Goal: Task Accomplishment & Management: Complete application form

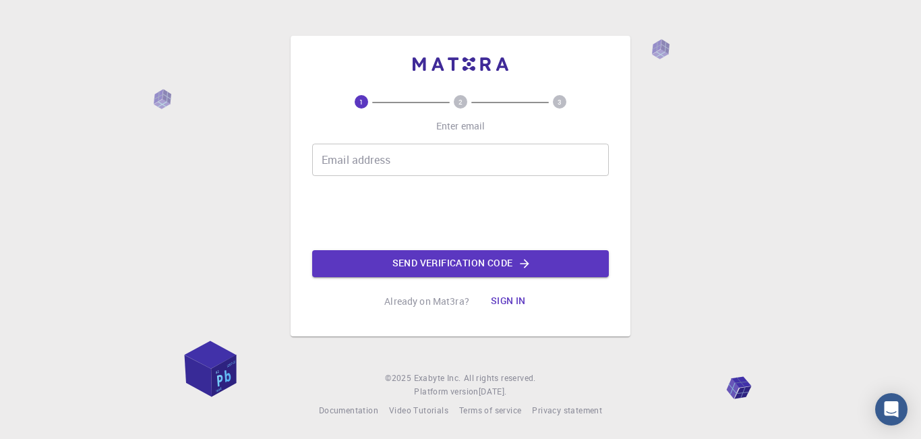
click at [419, 164] on input "Email address" at bounding box center [460, 160] width 297 height 32
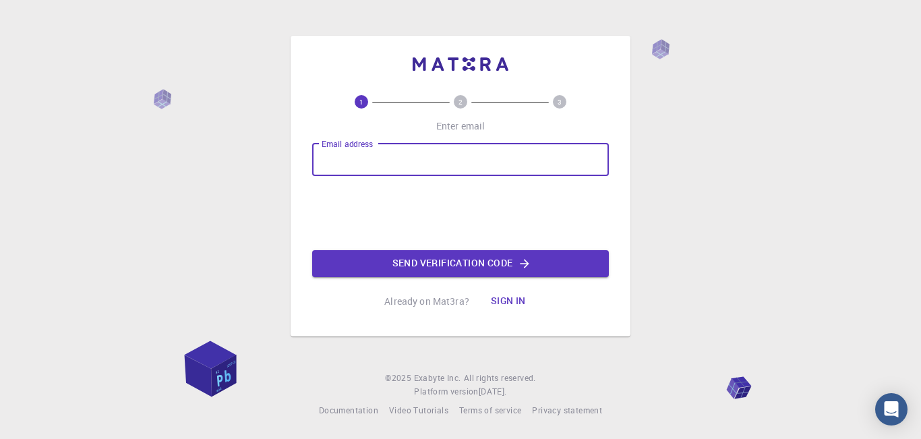
type input "hafidaja3a10@gmail.com"
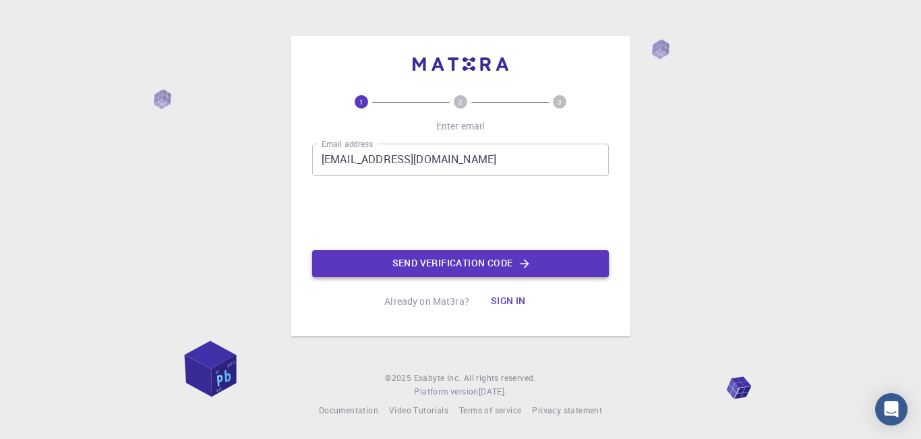
click at [516, 264] on button "Send verification code" at bounding box center [460, 263] width 297 height 27
click at [516, 264] on div "Email address hafidaja3a10@gmail.com Email address 0cAFcWeA7I5de-YmFlC9F-eOts-f…" at bounding box center [460, 210] width 297 height 133
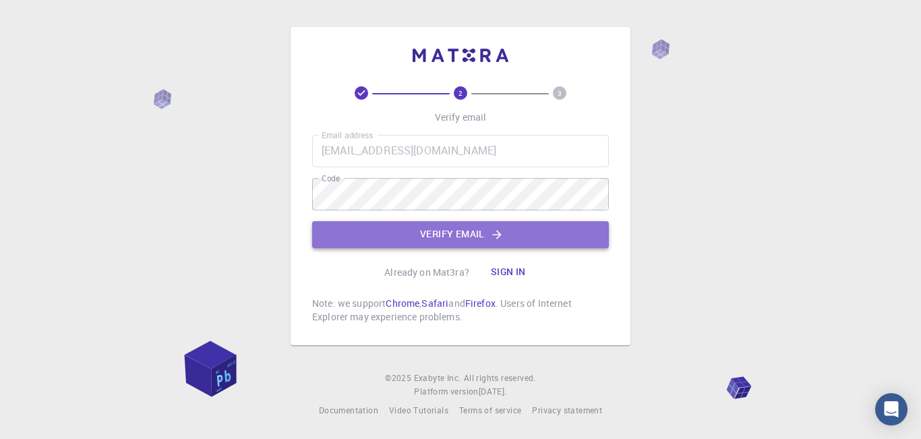
click at [449, 230] on button "Verify email" at bounding box center [460, 234] width 297 height 27
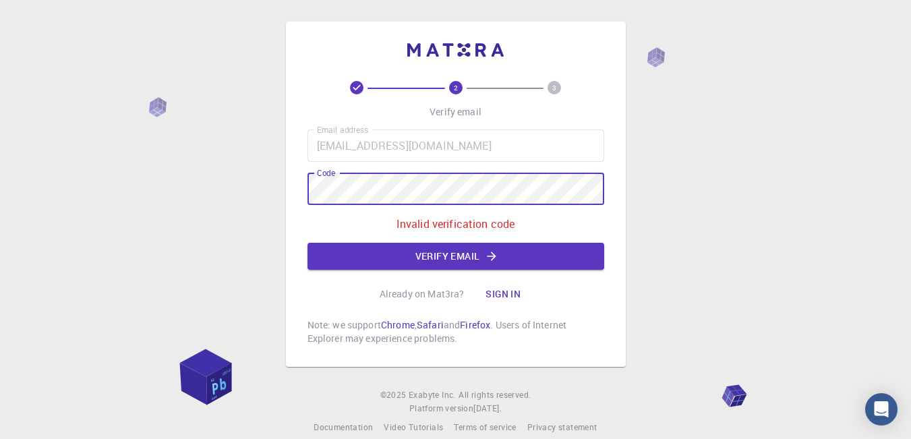
click at [309, 206] on div "Email address hafidaja3a10@gmail.com Email address Code Code Invalid verificati…" at bounding box center [455, 199] width 297 height 140
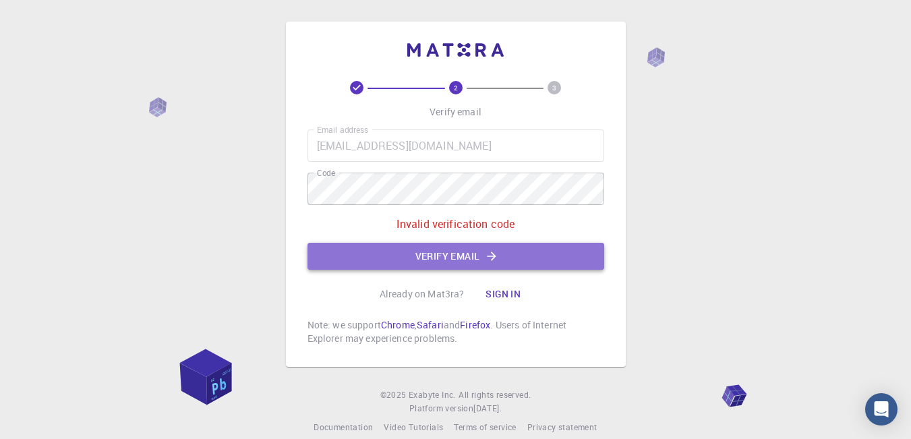
click at [484, 250] on button "Verify email" at bounding box center [455, 256] width 297 height 27
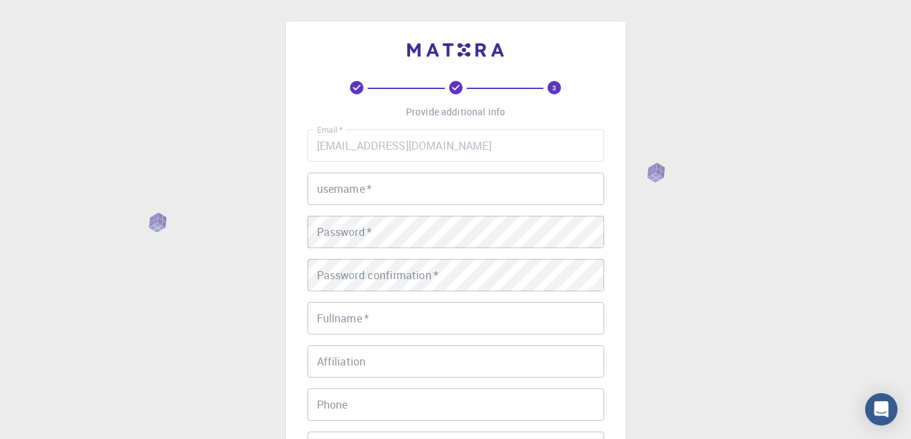
click at [429, 178] on input "username   *" at bounding box center [455, 189] width 297 height 32
click at [429, 177] on input "username   *" at bounding box center [455, 189] width 297 height 32
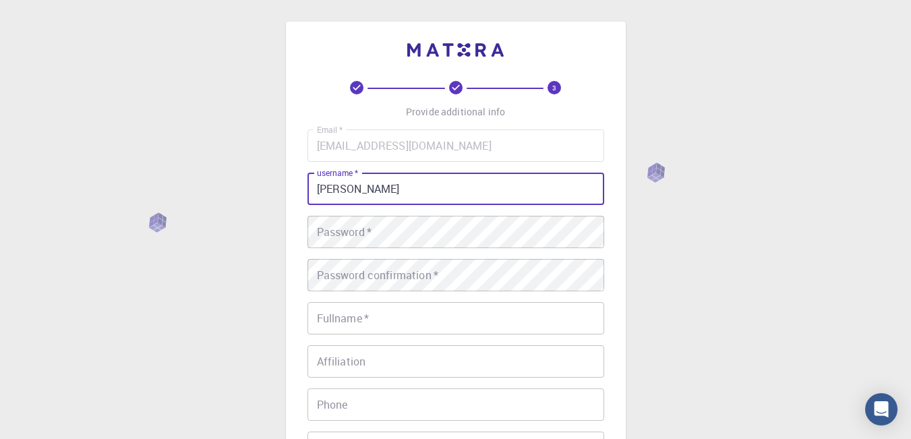
type input "MARIA"
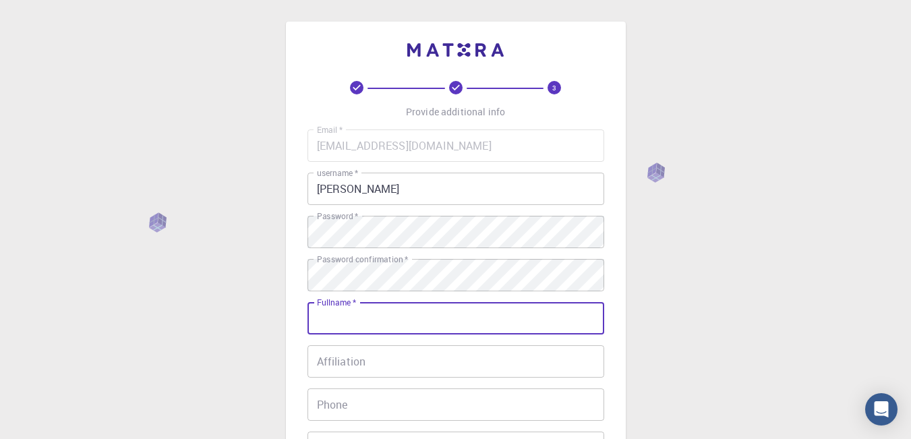
click at [441, 325] on input "Fullname   *" at bounding box center [455, 318] width 297 height 32
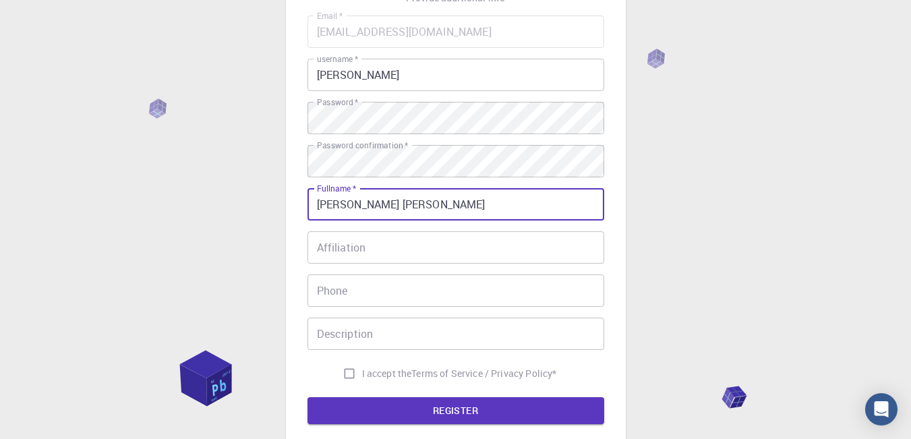
scroll to position [135, 0]
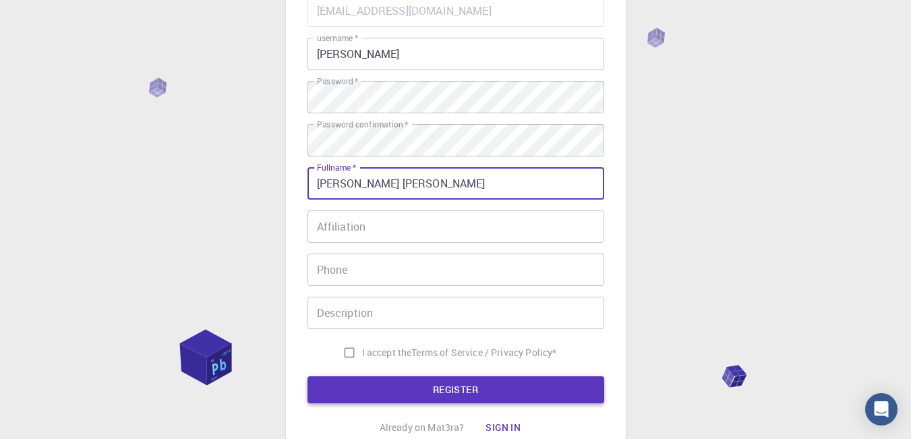
type input "MARIA MARY"
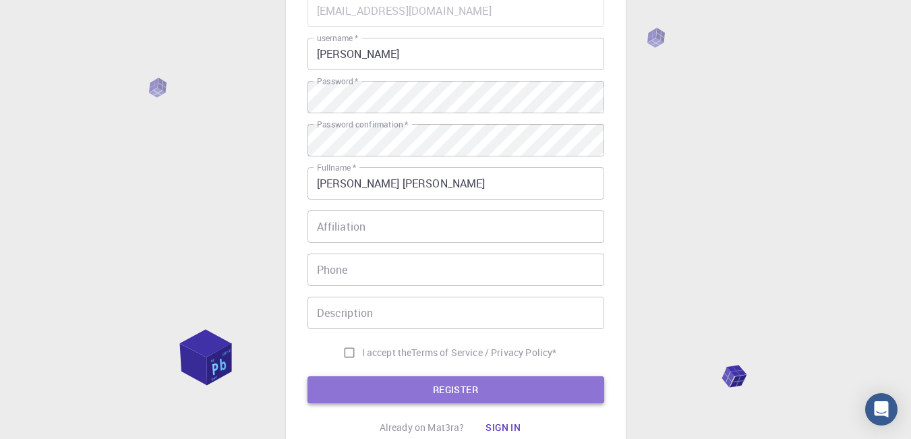
click at [404, 388] on button "REGISTER" at bounding box center [455, 389] width 297 height 27
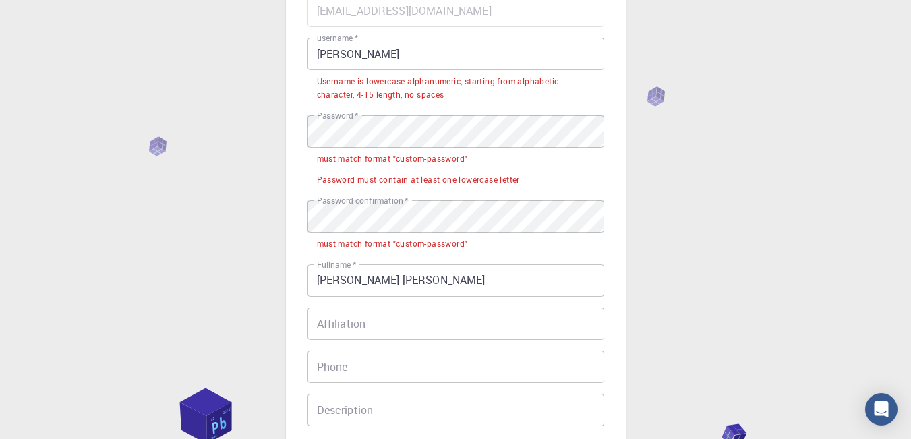
scroll to position [67, 0]
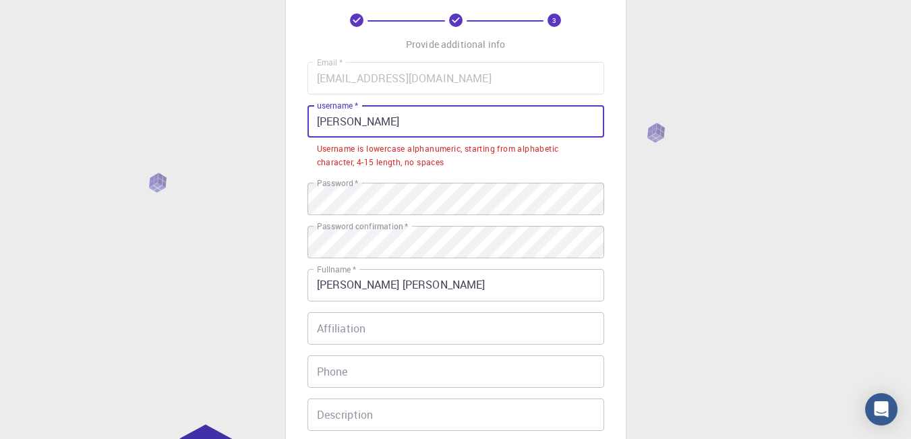
click at [391, 111] on input "MARIA" at bounding box center [455, 121] width 297 height 32
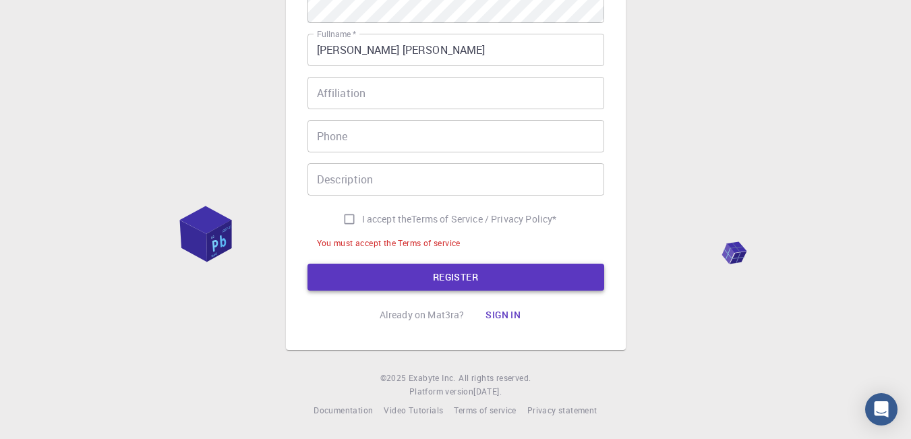
type input "MARIA MARIA"
click at [404, 280] on button "REGISTER" at bounding box center [455, 277] width 297 height 27
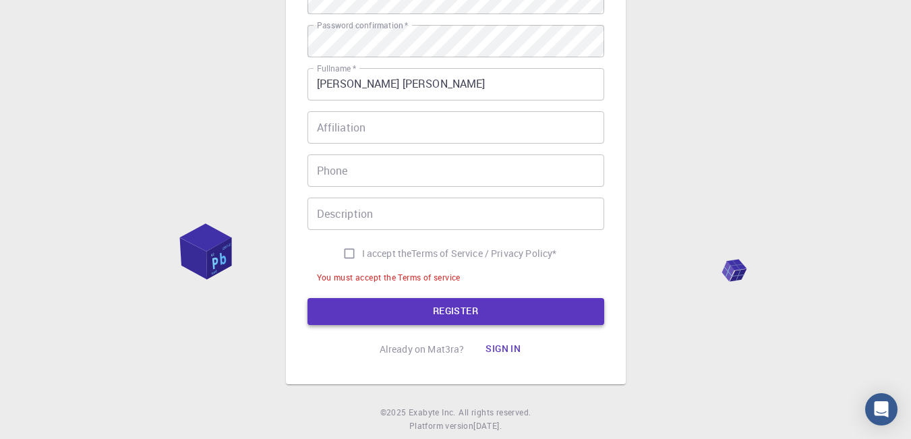
scroll to position [302, 0]
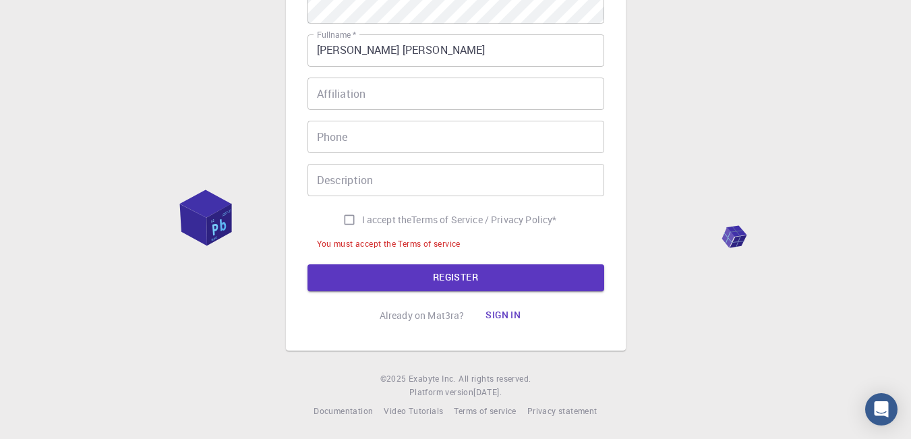
click at [400, 224] on span "I accept the" at bounding box center [387, 219] width 50 height 13
click at [362, 224] on input "I accept the Terms of Service / Privacy Policy *" at bounding box center [349, 220] width 26 height 26
checkbox input "true"
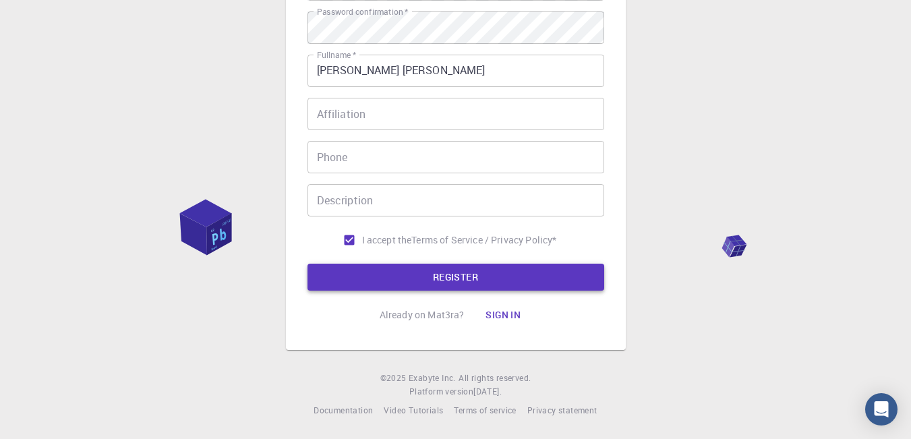
click at [410, 277] on button "REGISTER" at bounding box center [455, 277] width 297 height 27
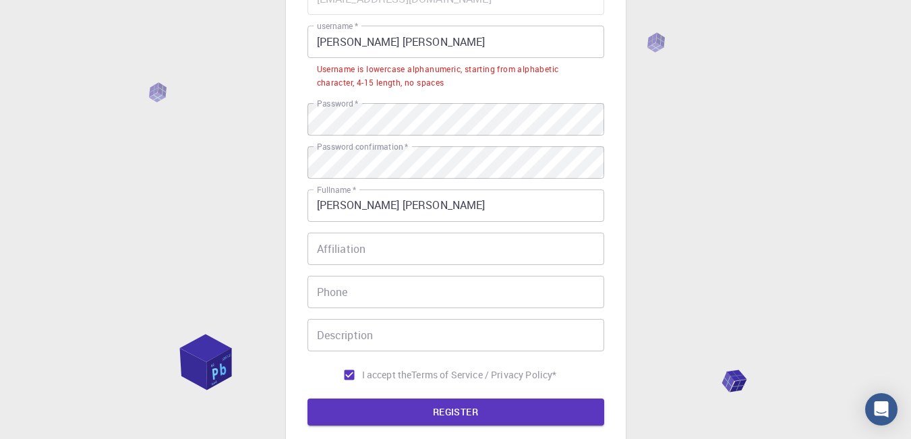
scroll to position [80, 0]
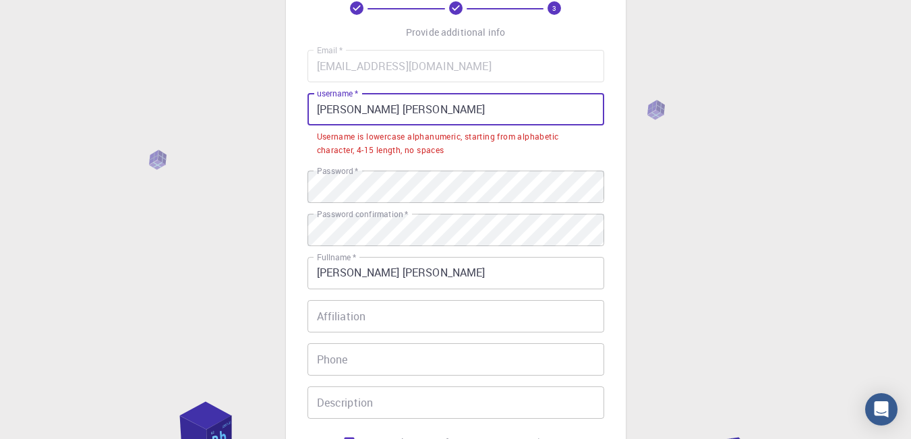
click at [391, 110] on input "MARIA MARIA" at bounding box center [455, 109] width 297 height 32
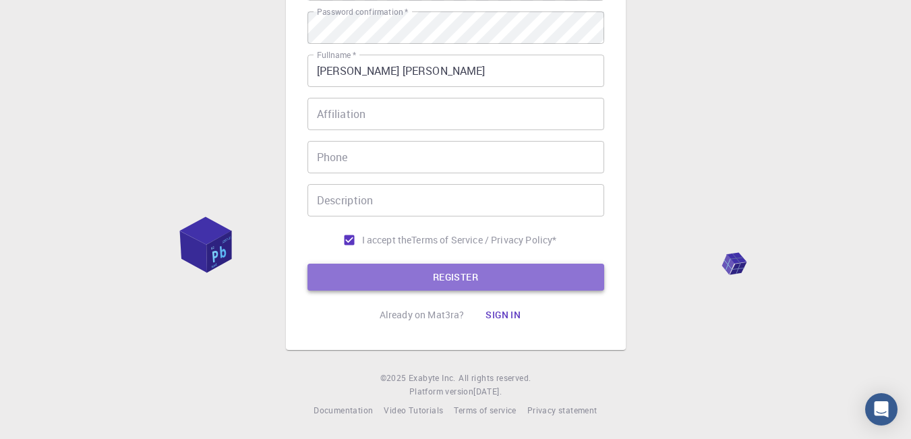
click at [402, 273] on button "REGISTER" at bounding box center [455, 277] width 297 height 27
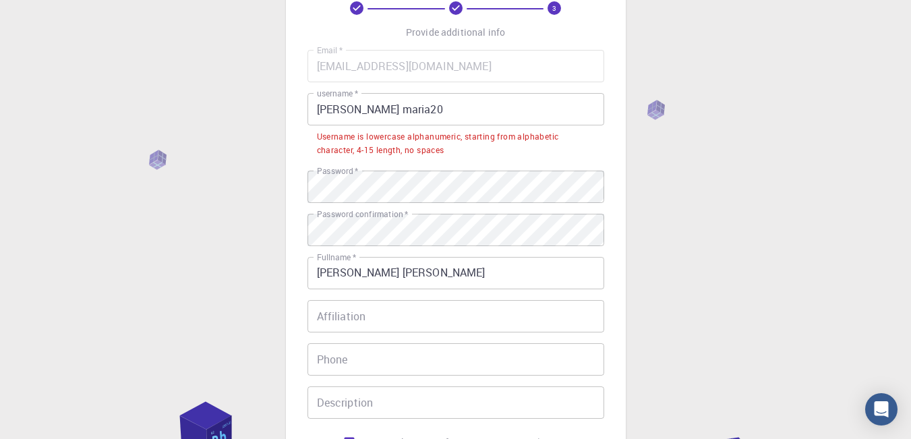
click at [409, 102] on input "MARIA maria20" at bounding box center [455, 109] width 297 height 32
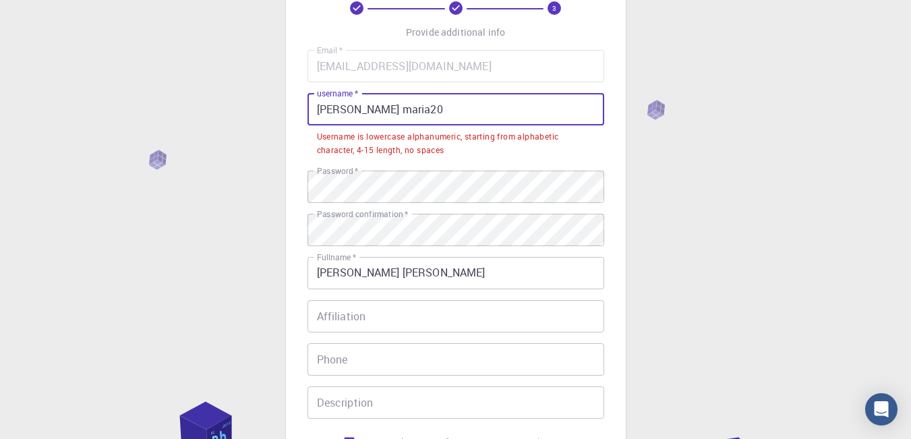
click at [356, 105] on input "MARIA maria20" at bounding box center [455, 109] width 297 height 32
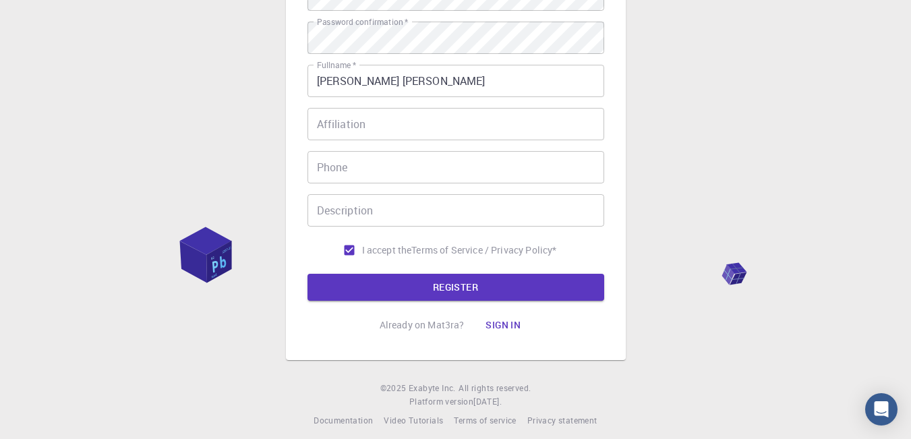
scroll to position [247, 0]
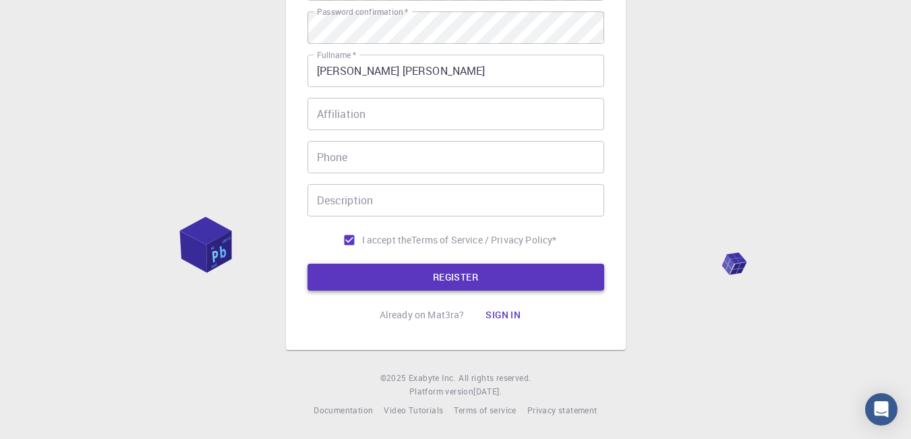
click at [435, 281] on button "REGISTER" at bounding box center [455, 277] width 297 height 27
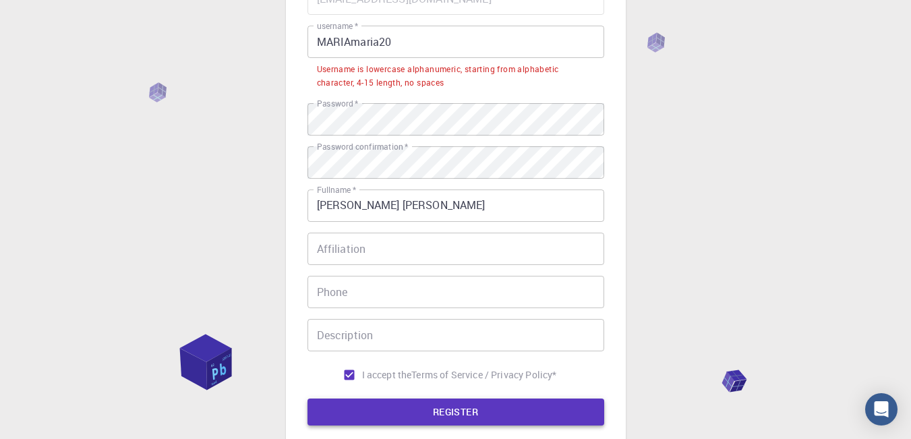
scroll to position [80, 0]
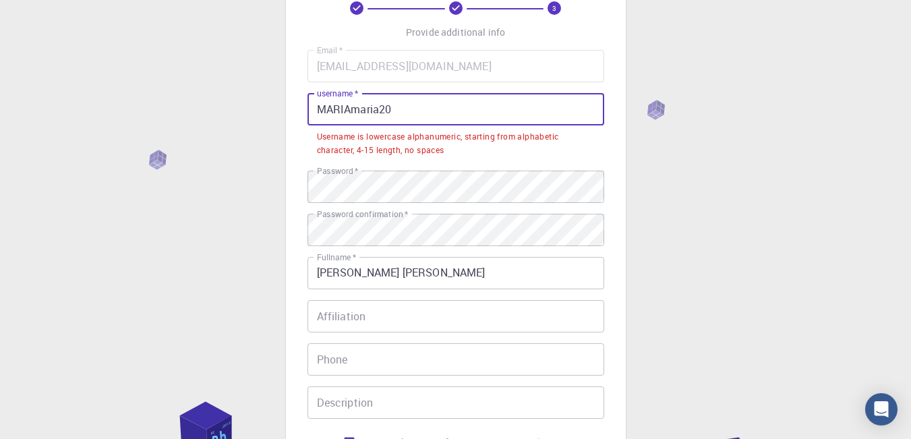
click at [404, 110] on input "MARIAmaria20" at bounding box center [455, 109] width 297 height 32
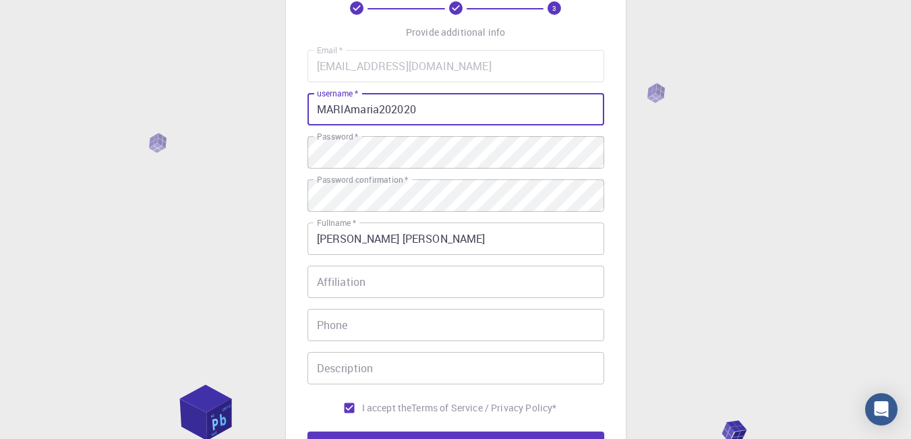
scroll to position [247, 0]
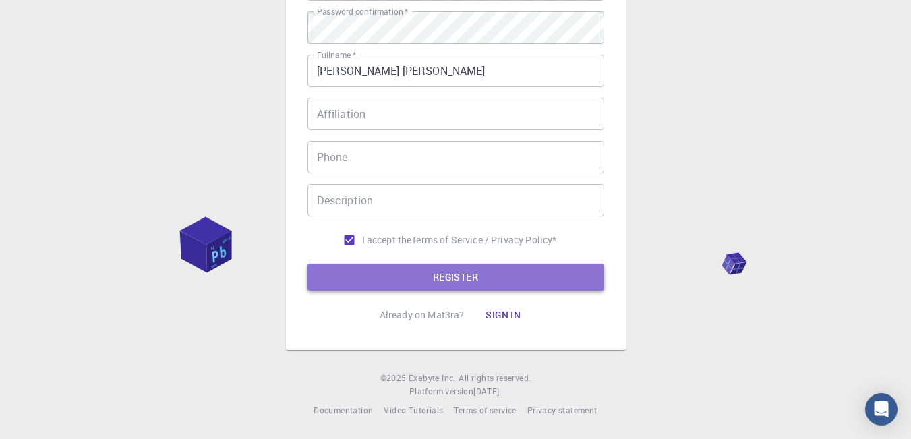
click at [423, 278] on button "REGISTER" at bounding box center [455, 277] width 297 height 27
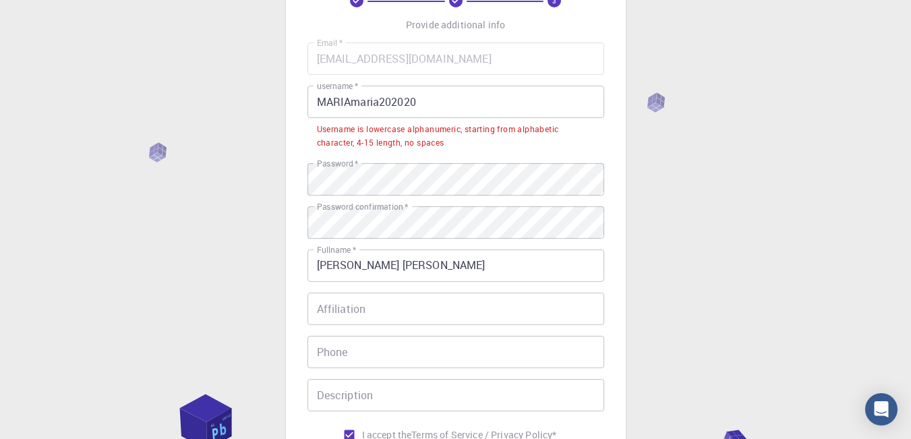
scroll to position [80, 0]
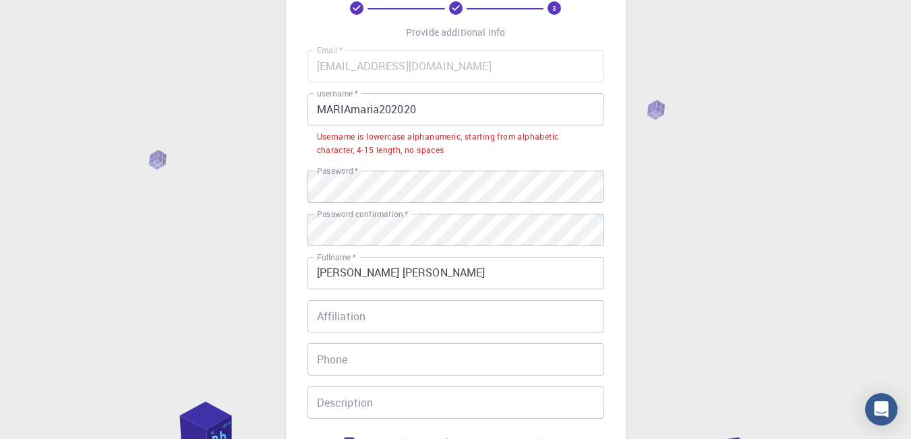
click at [425, 116] on input "MARIAmaria202020" at bounding box center [455, 109] width 297 height 32
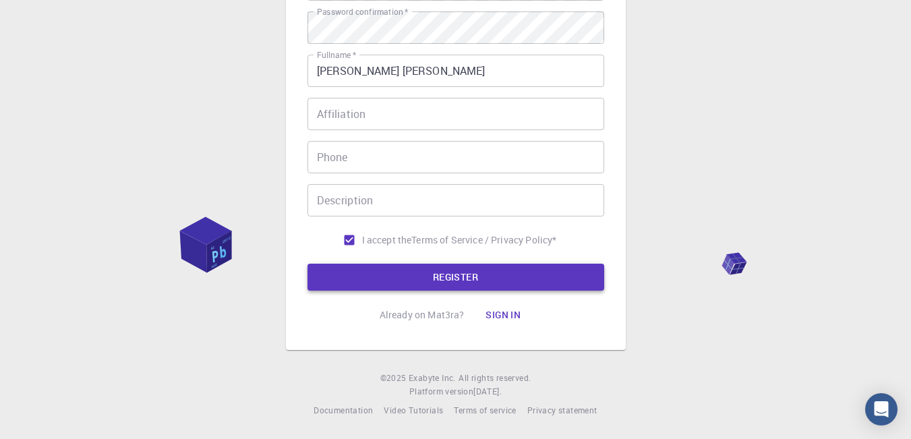
type input "Maria"
click at [438, 282] on button "REGISTER" at bounding box center [455, 277] width 297 height 27
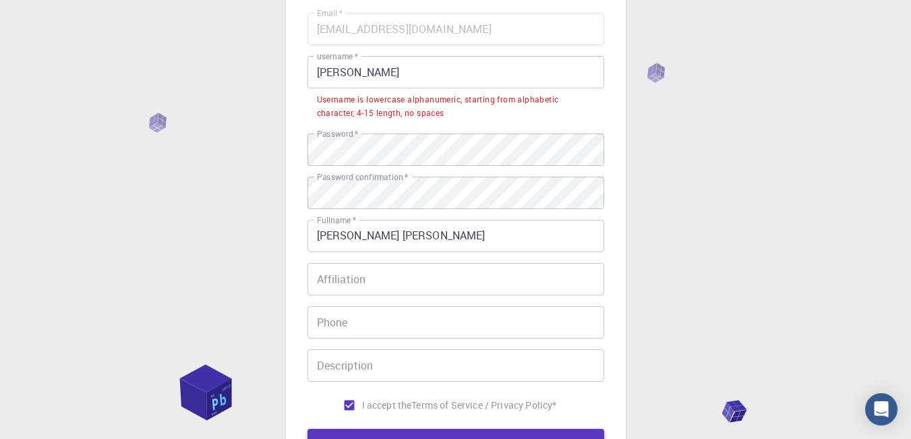
scroll to position [12, 0]
